Goal: Task Accomplishment & Management: Manage account settings

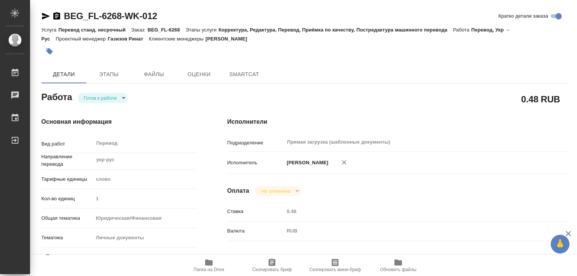
type textarea "x"
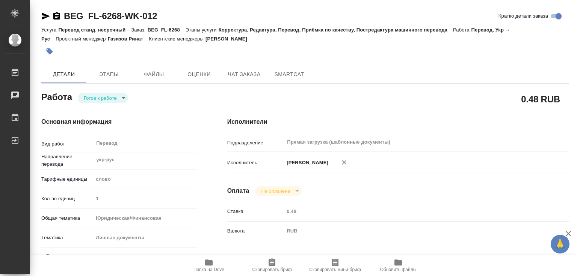
type textarea "x"
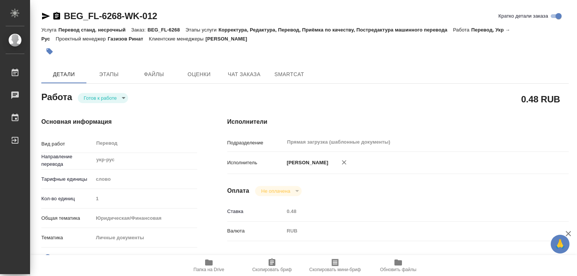
type textarea "x"
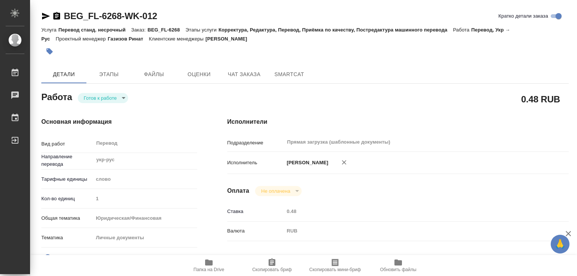
type textarea "x"
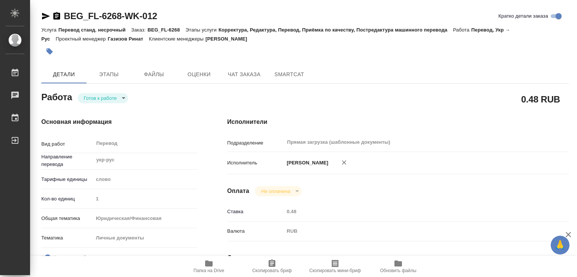
type textarea "x"
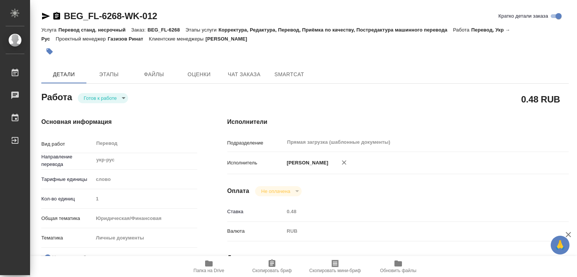
type textarea "x"
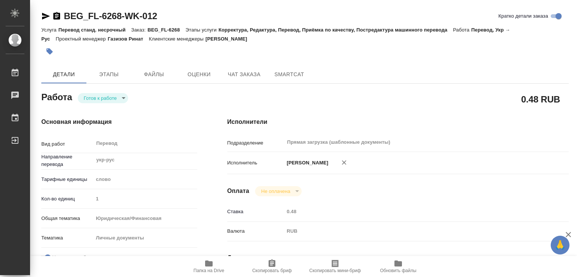
click at [205, 265] on icon "button" at bounding box center [209, 264] width 8 height 6
click at [54, 52] on button "button" at bounding box center [49, 51] width 17 height 17
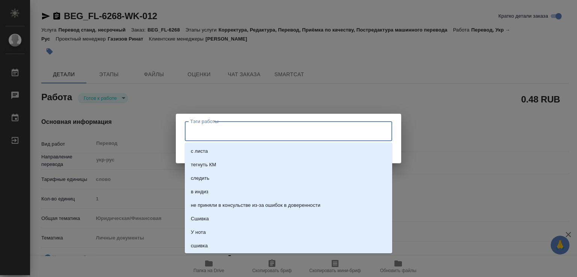
click at [222, 132] on input "Тэги работы" at bounding box center [281, 131] width 186 height 13
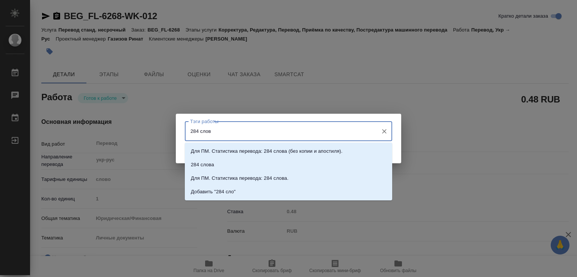
type input "284 слова"
click at [210, 165] on p "284 слова" at bounding box center [202, 165] width 23 height 8
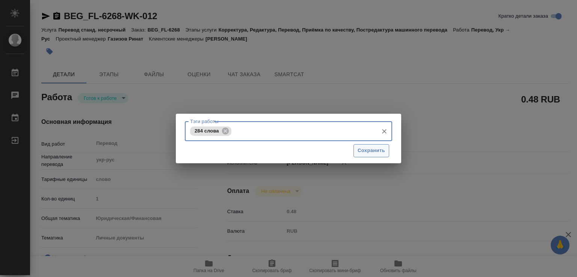
click at [366, 149] on span "Сохранить" at bounding box center [370, 150] width 27 height 9
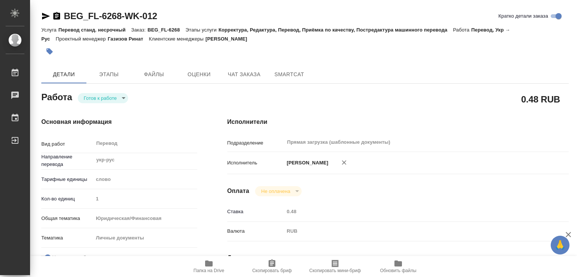
type input "readyForWork"
type textarea "Перевод"
type textarea "x"
type input "укр-рус"
type input "5a8b1489cc6b4906c91bfd90"
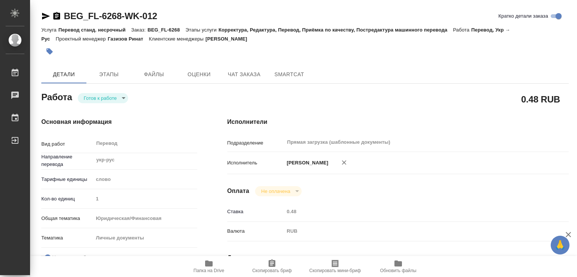
type input "1"
type input "yr-fn"
type input "5a8b8b956a9677013d343cfe"
checkbox input "true"
type input "11.09.2025 10:57"
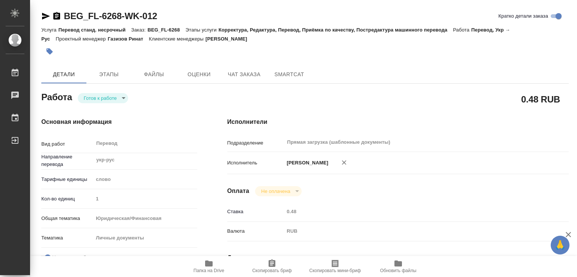
type input "12.09.2025 13:40"
type input "12.09.2025 14:40"
type input "Прямая загрузка (шаблонные документы)"
type input "notPayed"
type input "0.48"
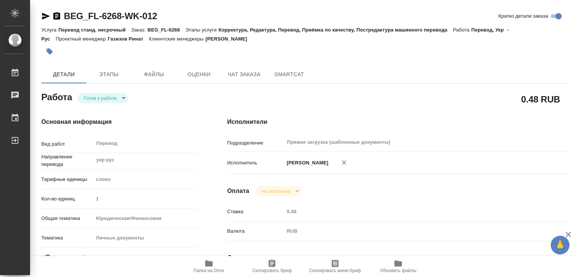
type input "RUB"
type input "Газизов Ринат"
type textarea "x"
type textarea "/Clients/FL_BEG/Orders/BEG_FL-6268/Translated/BEG_FL-6268-WK-012"
type textarea "x"
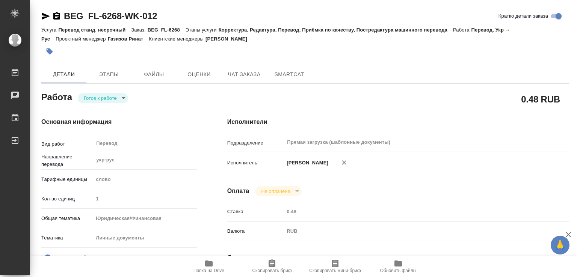
type input "BEG_FL-6268"
type input "Перевод станд. несрочный"
type input "Корректура, Редактура, Перевод, Приёмка по качеству, Постредактура машинного пе…"
type input "Антонова Кристина"
type input "Оксютович Ирина"
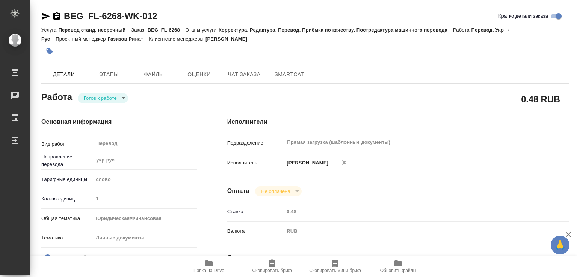
type input "/Clients/FL_BEG/Orders/BEG_FL-6268"
type textarea "x"
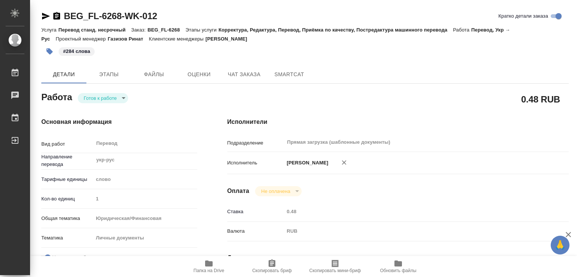
type textarea "x"
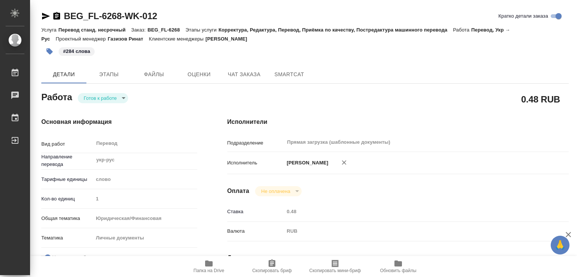
type textarea "x"
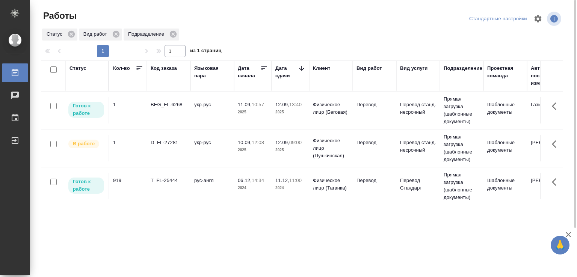
click at [203, 101] on td "укр-рус" at bounding box center [212, 110] width 44 height 26
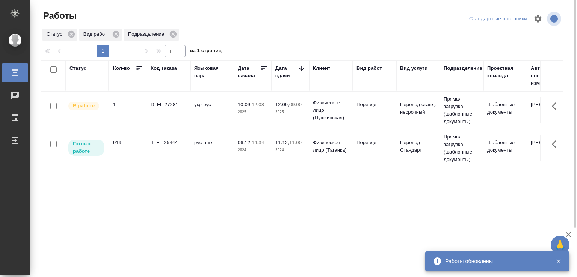
click at [180, 113] on td "D_FL-27281" at bounding box center [169, 110] width 44 height 26
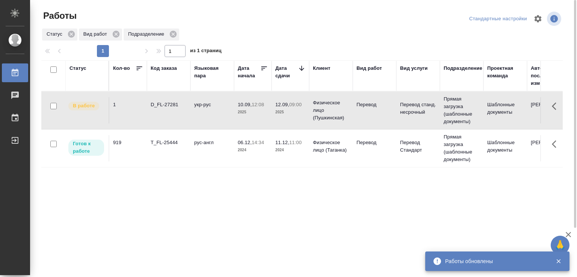
click at [180, 112] on td "D_FL-27281" at bounding box center [169, 110] width 44 height 26
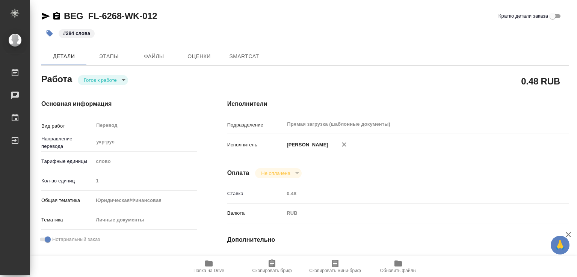
type textarea "x"
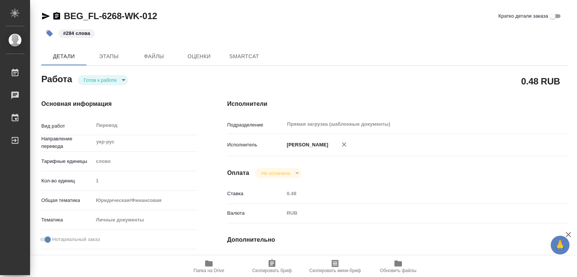
type textarea "x"
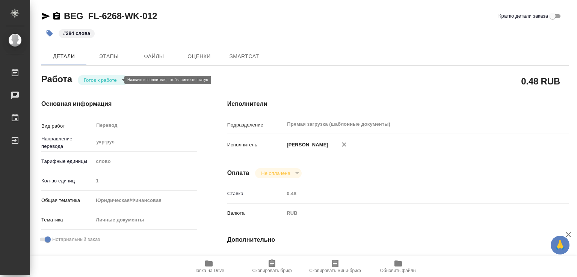
type textarea "x"
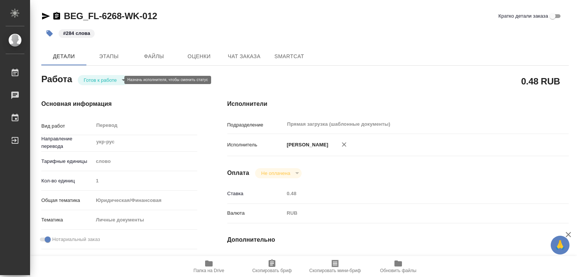
click at [101, 78] on body "🙏 .cls-1 fill:#fff; AWATERA Marchenko Daria Работы Чаты График Выйти BEG_FL-626…" at bounding box center [288, 138] width 577 height 277
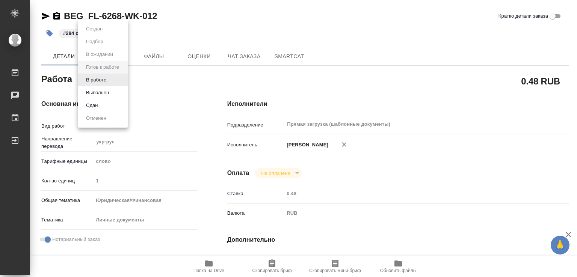
click at [113, 93] on li "Выполнен" at bounding box center [103, 92] width 50 height 13
type textarea "x"
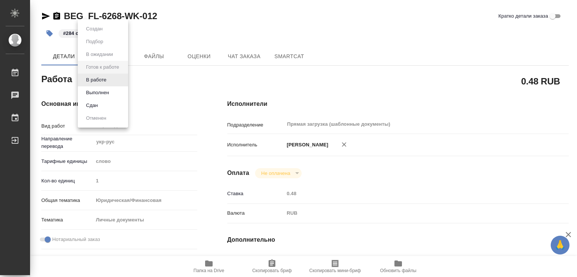
type textarea "x"
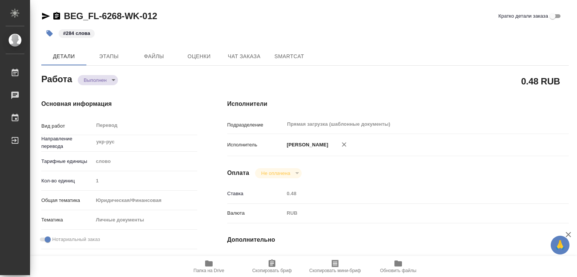
type textarea "x"
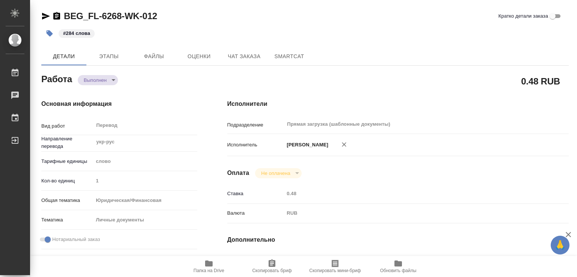
type textarea "x"
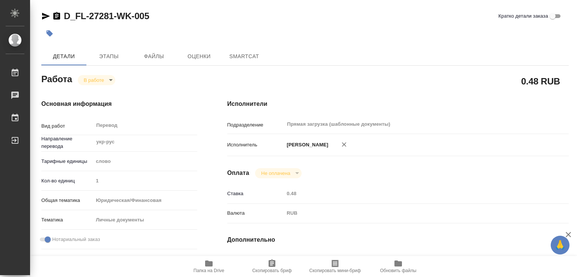
type textarea "x"
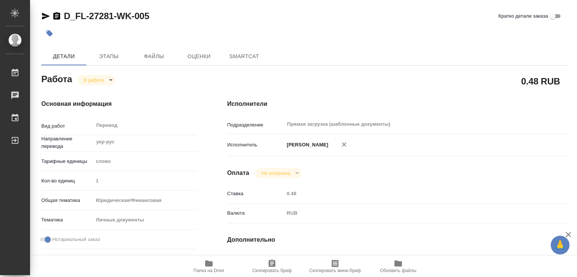
type textarea "x"
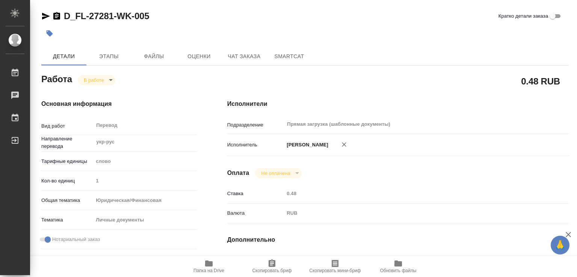
type textarea "x"
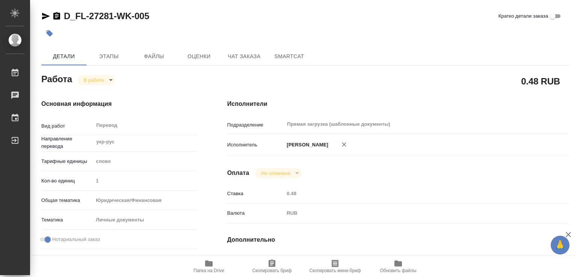
type textarea "x"
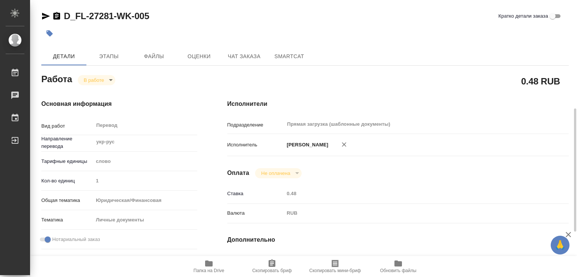
scroll to position [150, 0]
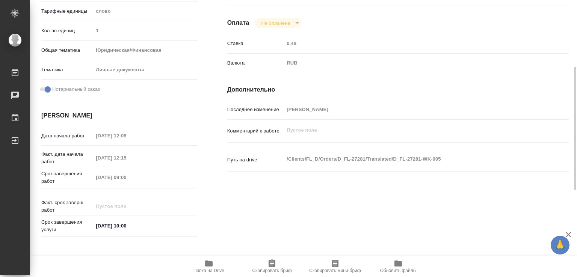
click at [213, 264] on span "Папка на Drive" at bounding box center [209, 266] width 54 height 14
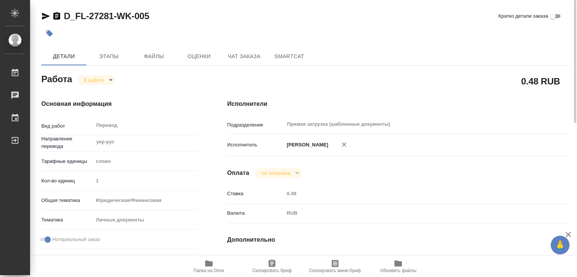
click at [48, 33] on icon "button" at bounding box center [50, 33] width 6 height 6
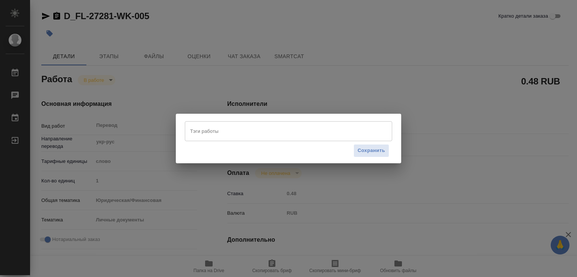
click at [236, 136] on input "Тэги работы" at bounding box center [281, 131] width 186 height 13
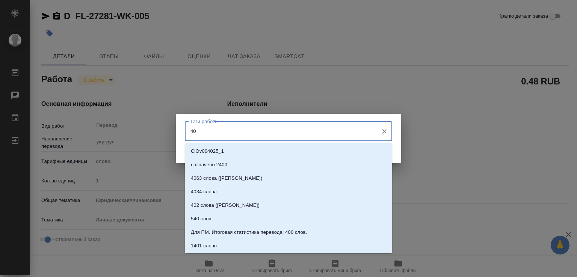
type input "400"
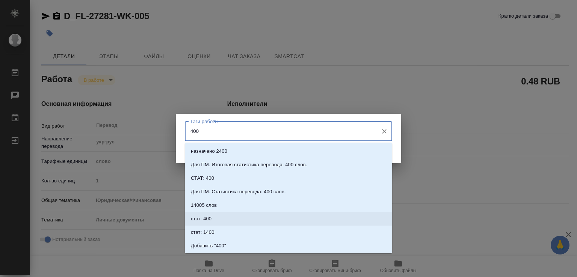
click at [216, 217] on li "стат: 400" at bounding box center [288, 219] width 207 height 14
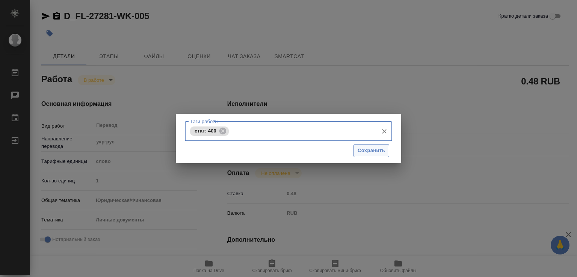
click at [369, 151] on span "Сохранить" at bounding box center [370, 150] width 27 height 9
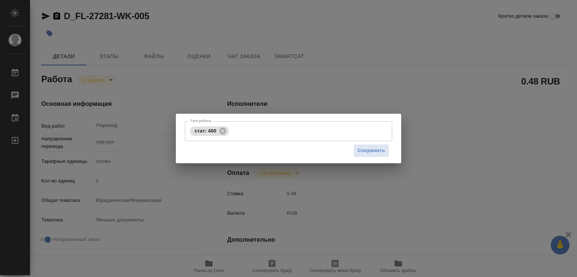
type input "inProgress"
type textarea "Перевод"
type textarea "x"
type input "укр-рус"
type input "5a8b1489cc6b4906c91bfd90"
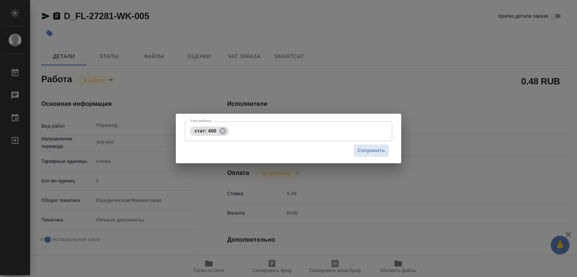
type input "1"
type input "yr-fn"
type input "5a8b8b956a9677013d343cfe"
checkbox input "true"
type input "10.09.2025 12:08"
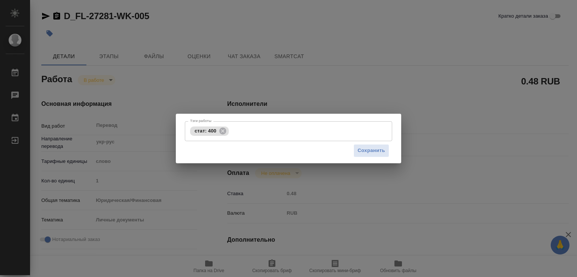
type input "10.09.2025 12:15"
type input "12.09.2025 09:00"
type input "12.09.2025 10:00"
type input "Прямая загрузка (шаблонные документы)"
type input "notPayed"
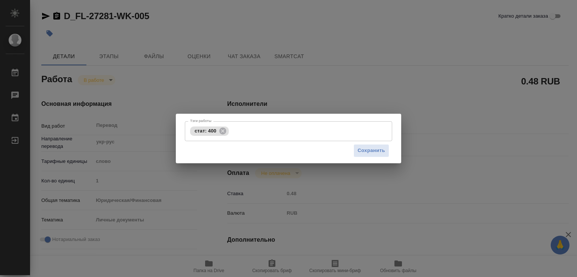
type input "0.48"
type input "RUB"
type input "Тарабановская Анастасия"
type textarea "x"
type textarea "/Clients/FL_D/Orders/D_FL-27281/Translated/D_FL-27281-WK-005"
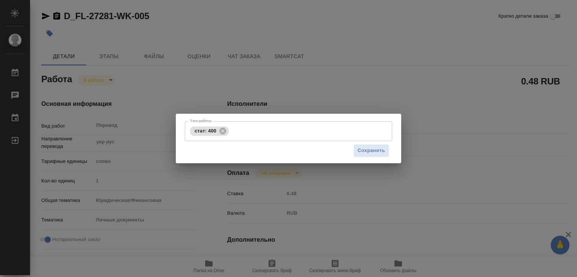
type textarea "x"
type input "D_FL-27281"
type input "Перевод станд. несрочный"
type input "Корректура, Редактура, Приёмка по качеству, Постредактура машинного перевода, П…"
type input "Булахова Елена"
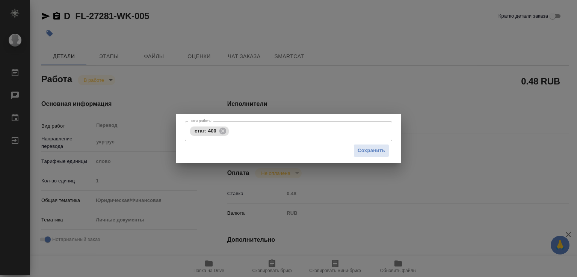
type input "/Clients/FL_D/Orders/D_FL-27281"
type textarea "x"
type textarea "дипломы и приложения переводили в заказе V_FL-818, нужно доперевести апостили -…"
type textarea "x"
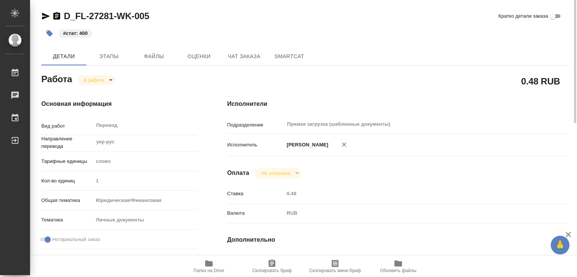
type textarea "x"
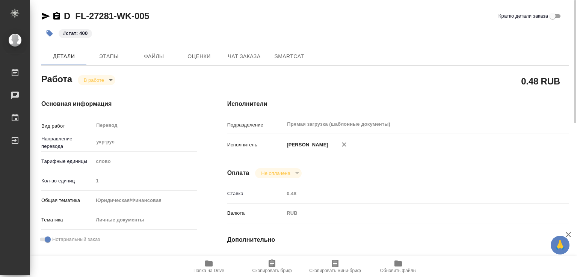
type textarea "x"
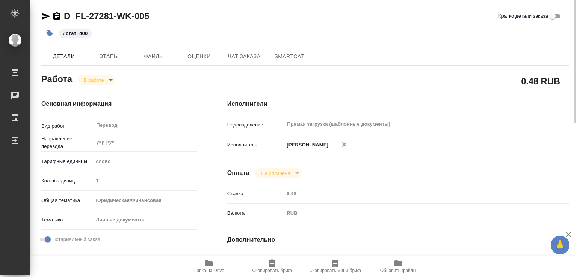
click at [47, 29] on button "button" at bounding box center [49, 33] width 17 height 17
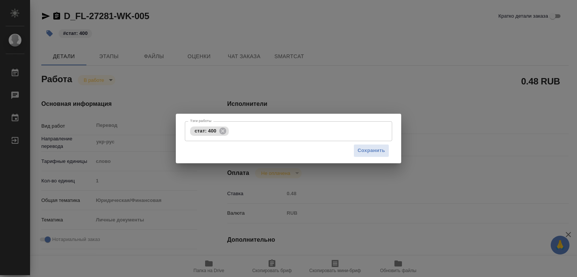
type textarea "x"
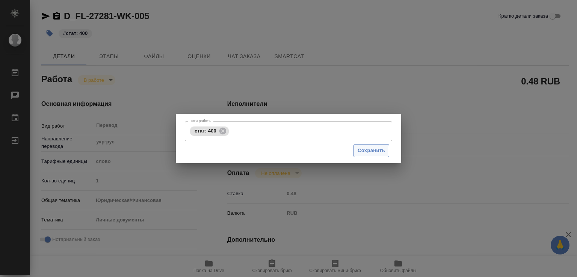
click at [378, 152] on span "Сохранить" at bounding box center [370, 150] width 27 height 9
type input "inProgress"
type textarea "Перевод"
type textarea "x"
type input "укр-рус"
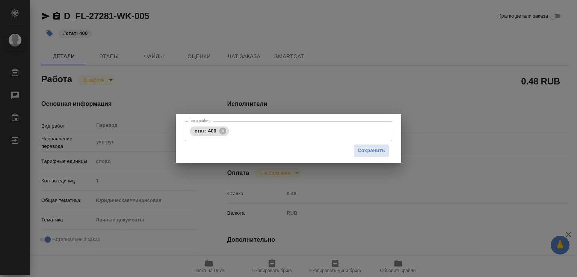
type input "5a8b1489cc6b4906c91bfd90"
type input "1"
type input "yr-fn"
type input "5a8b8b956a9677013d343cfe"
checkbox input "true"
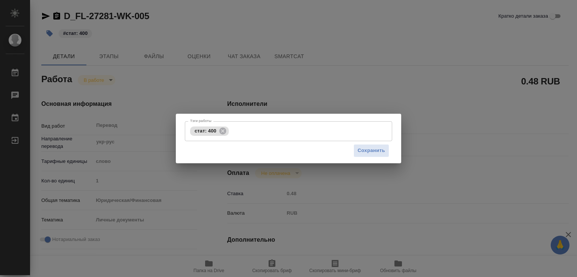
type input "10.09.2025 12:08"
type input "10.09.2025 12:15"
type input "12.09.2025 09:00"
type input "12.09.2025 10:00"
type input "Прямая загрузка (шаблонные документы)"
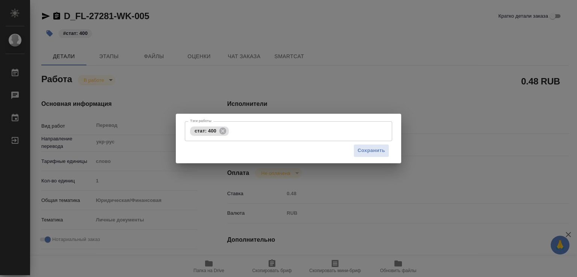
type input "notPayed"
type input "0.48"
type input "RUB"
type input "Тарабановская Анастасия"
type textarea "x"
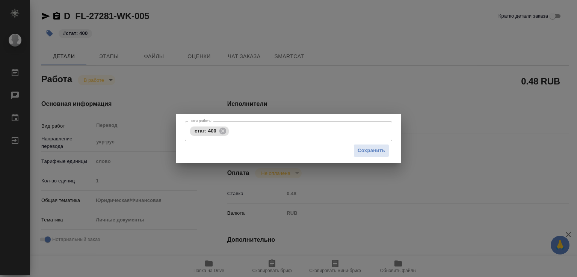
type textarea "/Clients/FL_D/Orders/D_FL-27281/Translated/D_FL-27281-WK-005"
type textarea "x"
type input "D_FL-27281"
type input "Перевод станд. несрочный"
type input "Корректура, Редактура, Приёмка по качеству, Постредактура машинного перевода, П…"
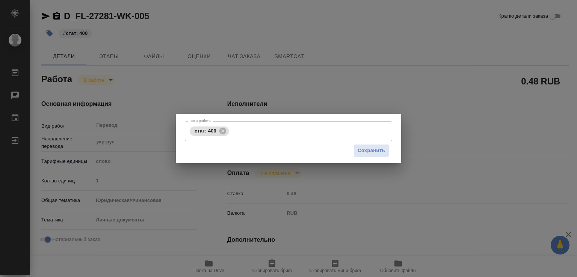
type input "Булахова Елена"
type input "/Clients/FL_D/Orders/D_FL-27281"
type textarea "x"
type textarea "дипломы и приложения переводили в заказе V_FL-818, нужно доперевести апостили -…"
type textarea "x"
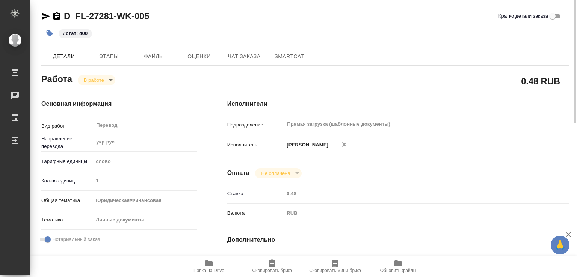
type textarea "x"
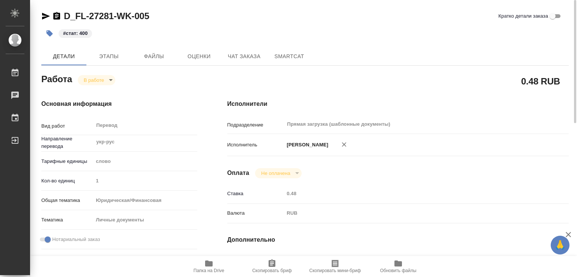
type textarea "x"
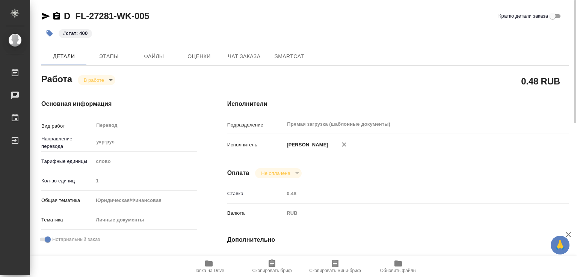
type textarea "x"
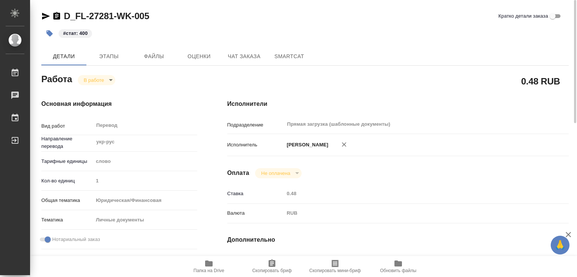
click at [89, 80] on body "🙏 .cls-1 fill:#fff; AWATERA Marchenko Daria Работы 0 Чаты График Выйти D_FL-272…" at bounding box center [288, 138] width 577 height 277
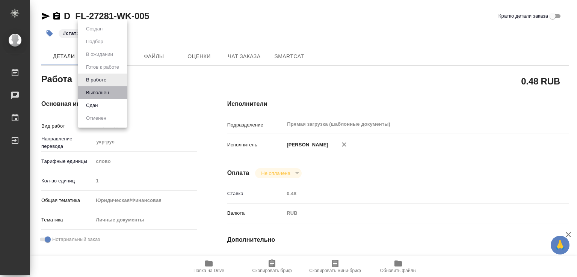
click at [111, 96] on li "Выполнен" at bounding box center [103, 92] width 50 height 13
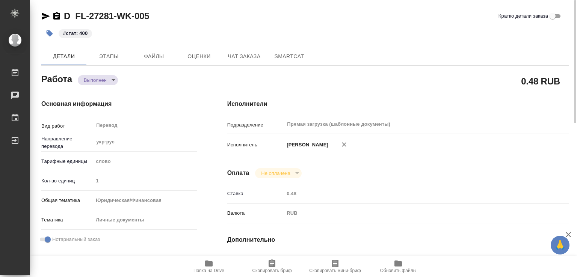
type textarea "x"
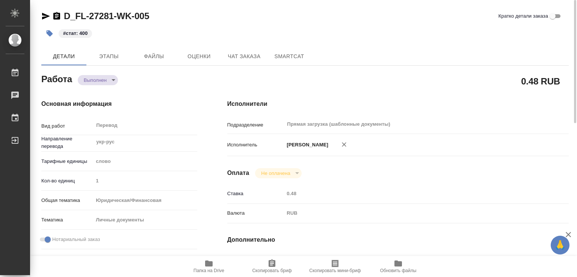
type textarea "x"
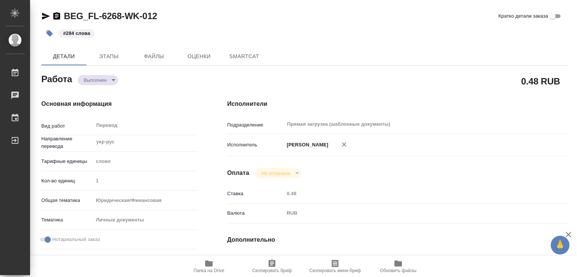
type textarea "x"
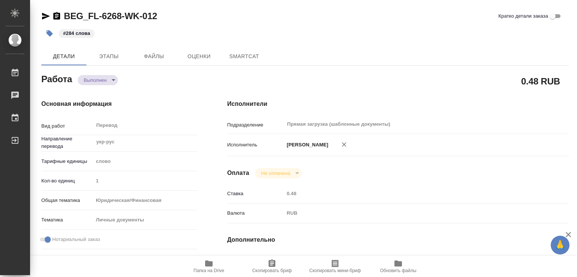
type textarea "x"
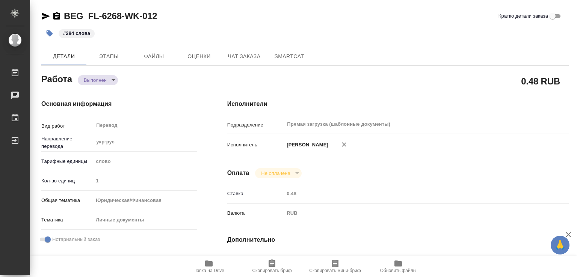
type textarea "x"
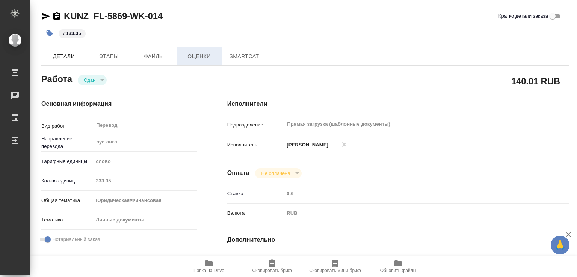
type textarea "x"
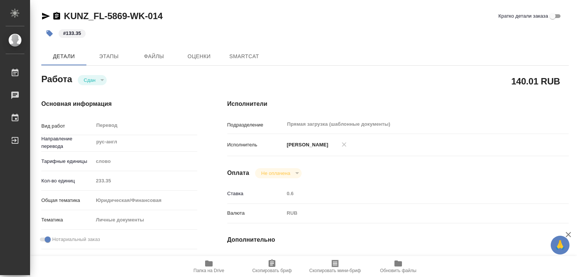
type textarea "x"
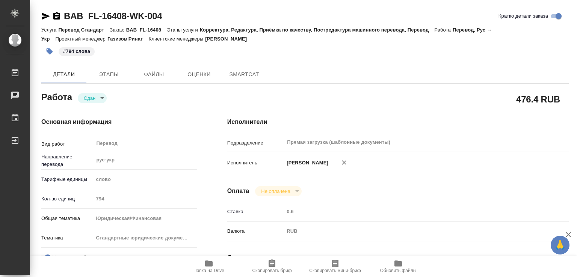
type textarea "x"
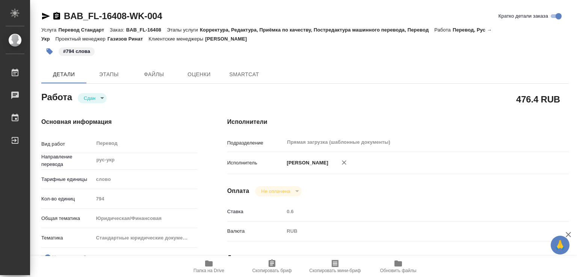
type textarea "x"
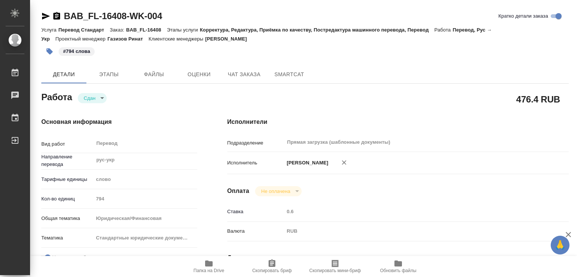
type textarea "x"
